Goal: Find specific page/section

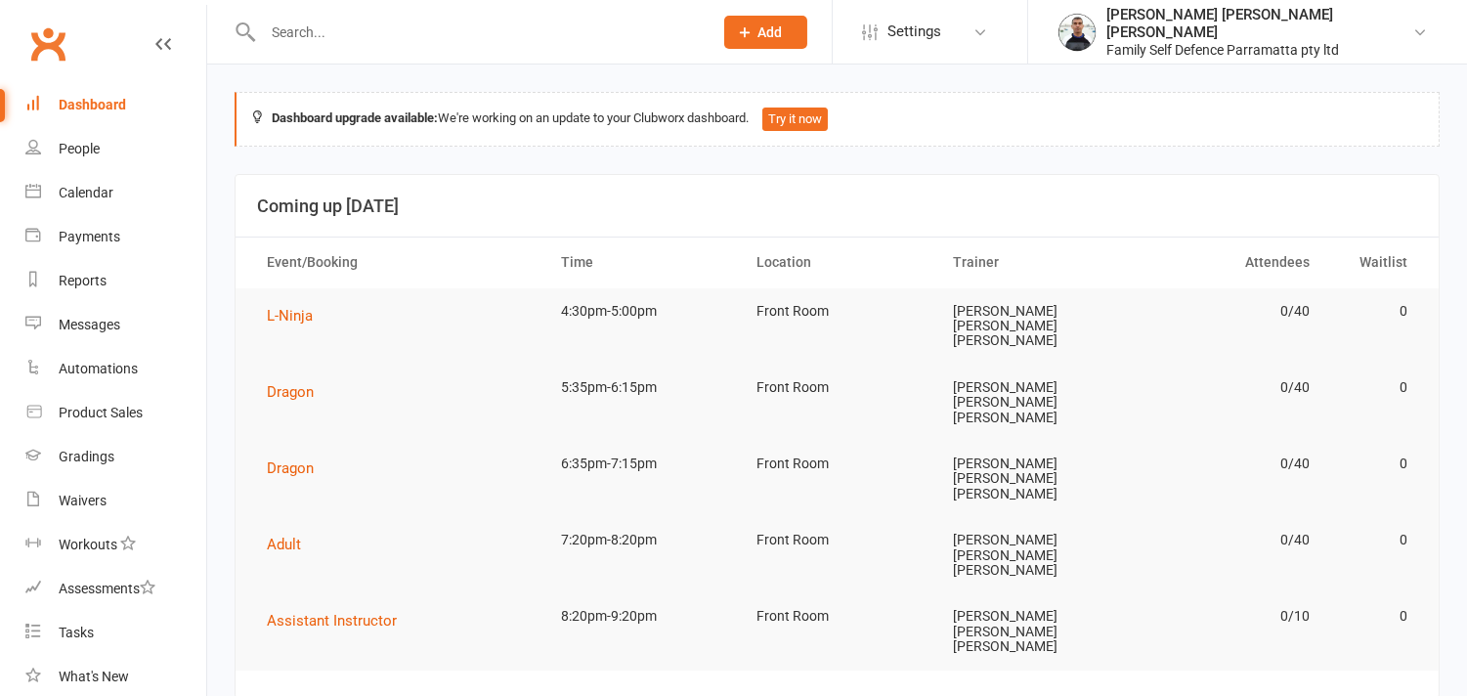
click at [347, 34] on input "text" at bounding box center [478, 32] width 442 height 27
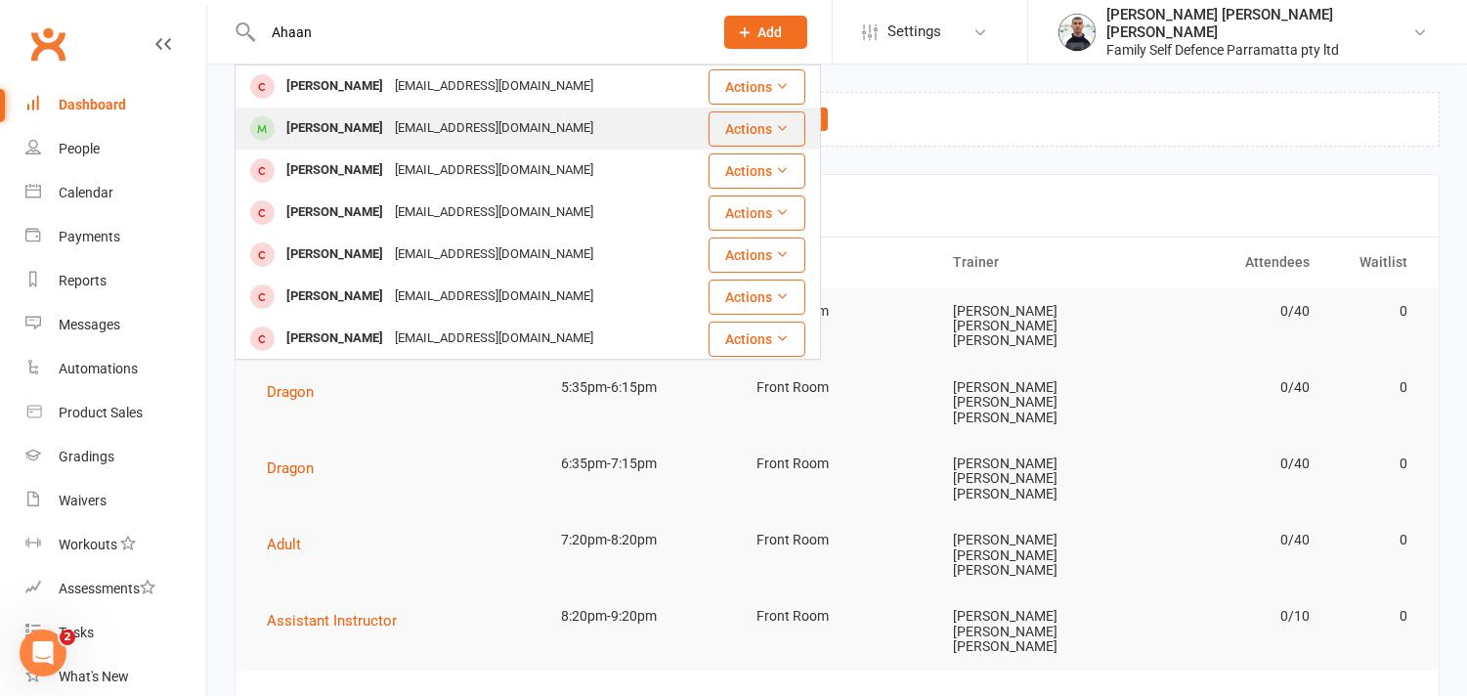
type input "Ahaan"
click at [342, 122] on div "[PERSON_NAME]" at bounding box center [334, 128] width 108 height 28
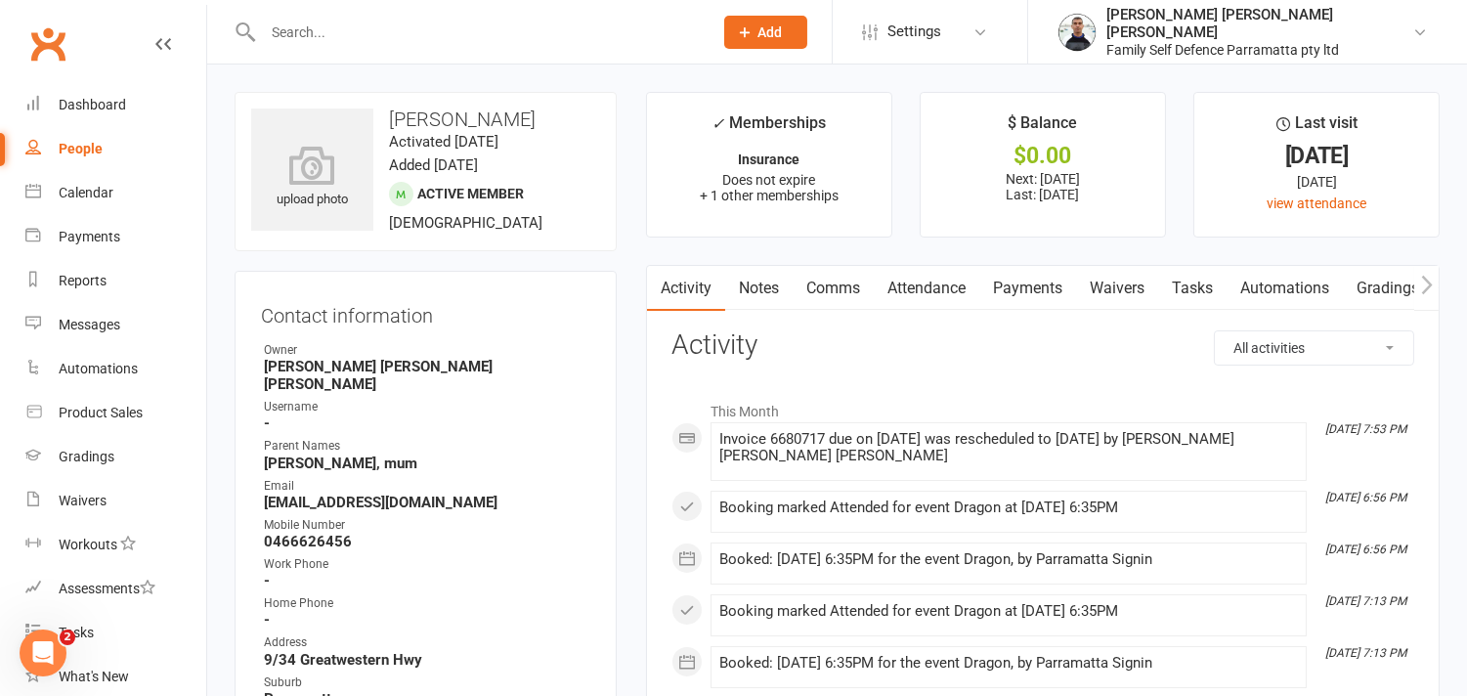
click at [1021, 284] on link "Payments" at bounding box center [1027, 288] width 97 height 45
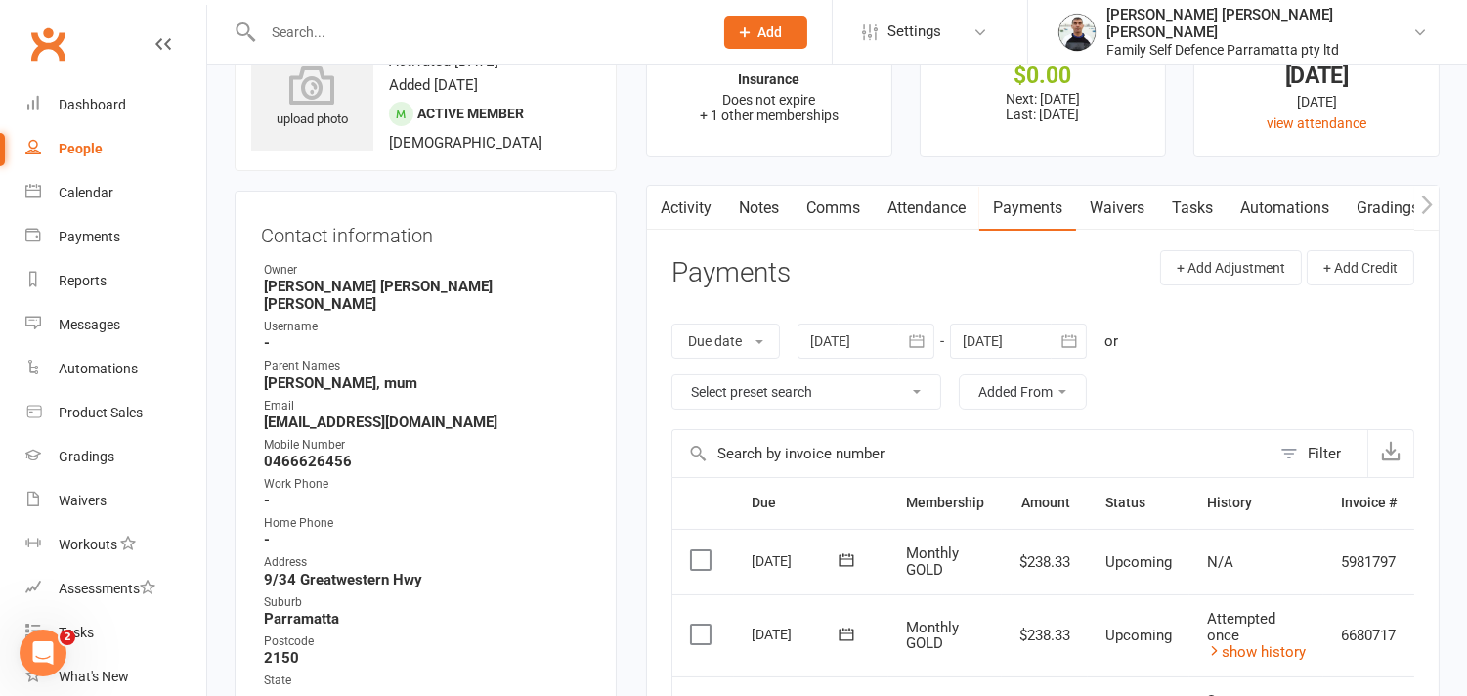
scroll to position [325, 0]
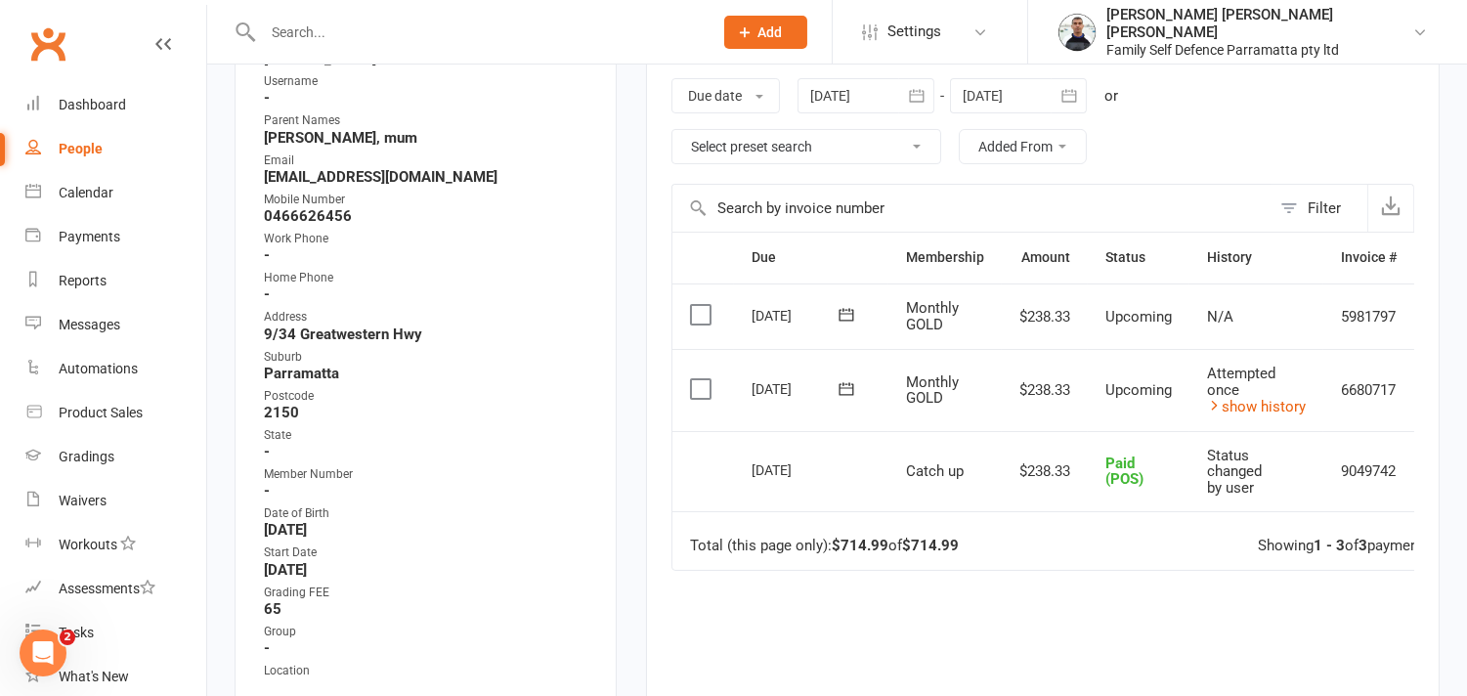
click at [846, 388] on icon at bounding box center [846, 389] width 20 height 20
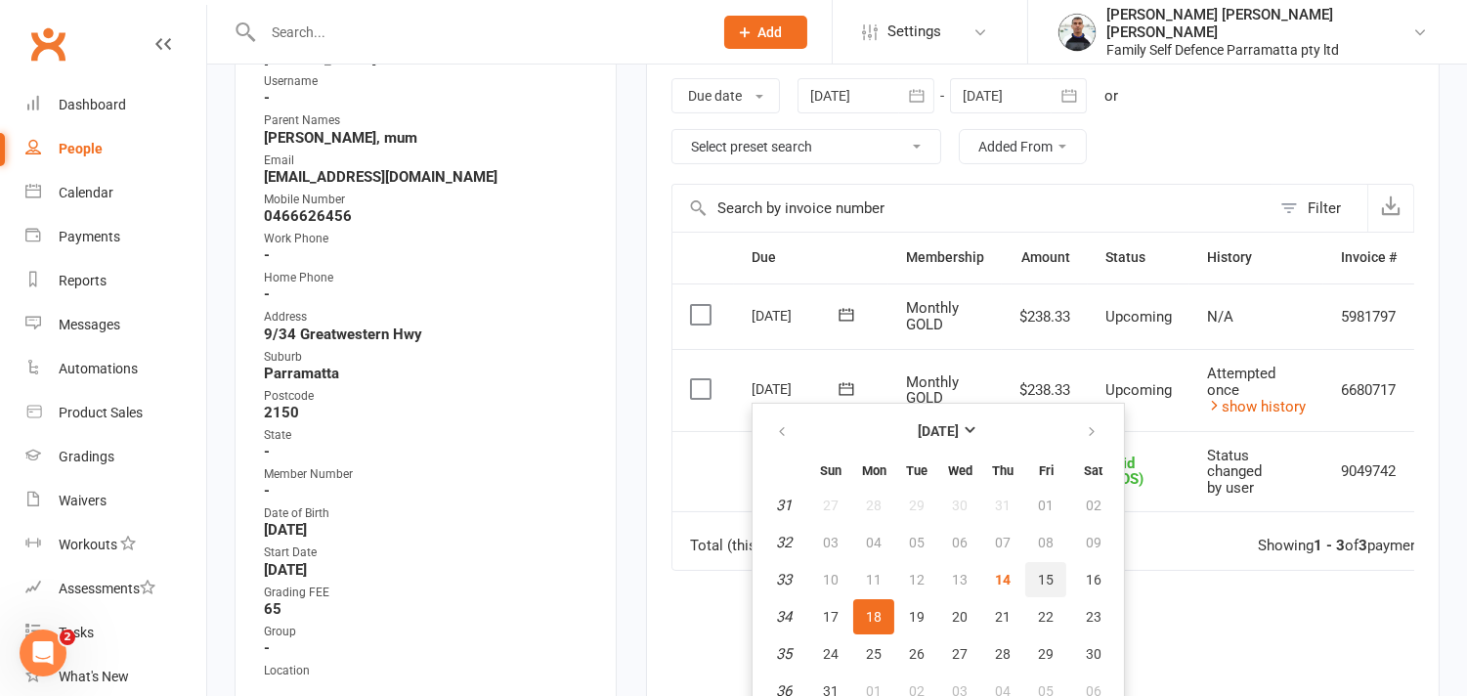
click at [1038, 574] on span "15" at bounding box center [1046, 580] width 16 height 16
